Goal: Task Accomplishment & Management: Complete application form

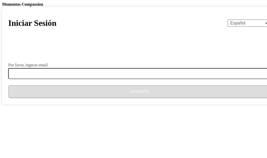
select select "es"
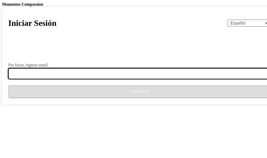
click at [105, 79] on input "Por favor, ingrese email" at bounding box center [142, 73] width 269 height 11
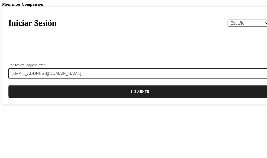
click at [115, 98] on button "Siguiente" at bounding box center [139, 91] width 263 height 13
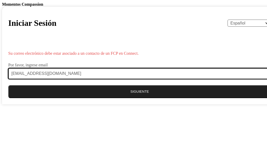
click at [128, 79] on input "[EMAIL_ADDRESS][DOMAIN_NAME]" at bounding box center [142, 73] width 269 height 11
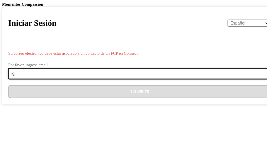
type input "i"
type input "[EMAIL_ADDRESS][DOMAIN_NAME]"
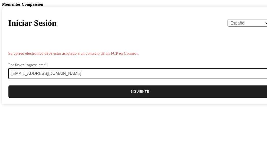
click at [127, 98] on button "Siguiente" at bounding box center [139, 91] width 263 height 13
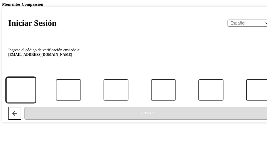
paste input "366748"
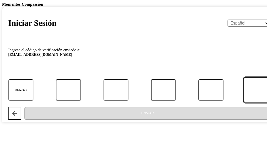
type input "3"
type input "6"
type input "7"
type input "4"
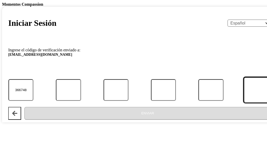
type input "8"
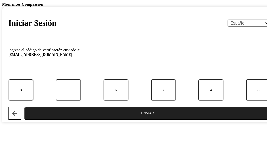
click at [107, 120] on button "Enviar" at bounding box center [147, 113] width 247 height 13
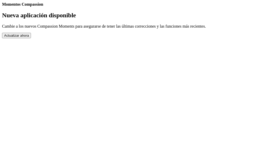
click at [31, 38] on button "Actualizar ahora" at bounding box center [16, 35] width 29 height 5
